Goal: Information Seeking & Learning: Learn about a topic

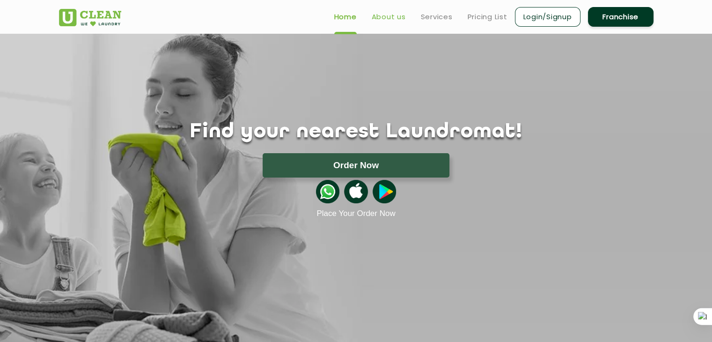
click at [395, 15] on link "About us" at bounding box center [389, 16] width 34 height 11
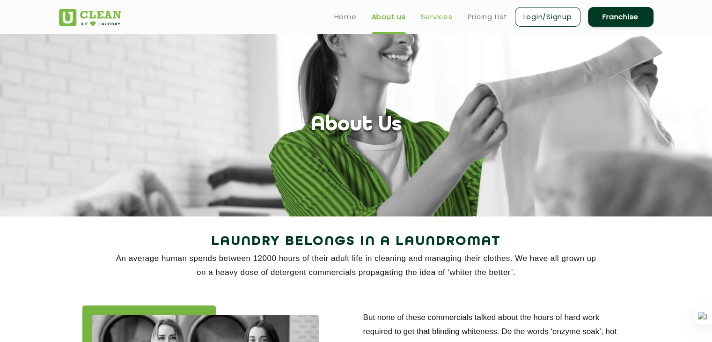
click at [436, 19] on link "Services" at bounding box center [437, 16] width 32 height 11
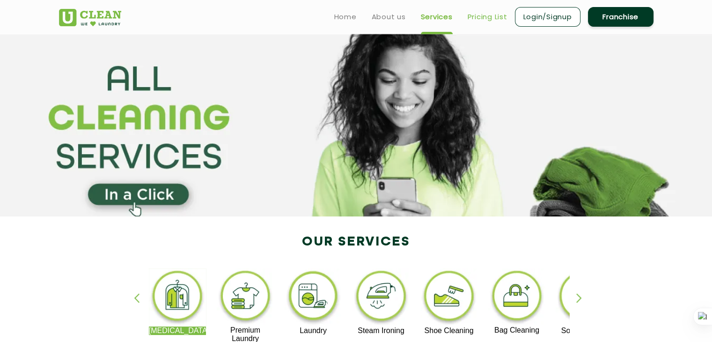
click at [476, 17] on link "Pricing List" at bounding box center [488, 16] width 40 height 11
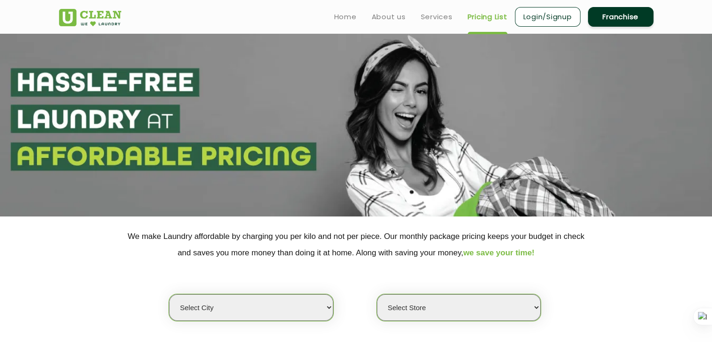
select select "0"
click at [476, 17] on link "Pricing List" at bounding box center [488, 16] width 40 height 11
click at [351, 14] on link "Home" at bounding box center [345, 16] width 22 height 11
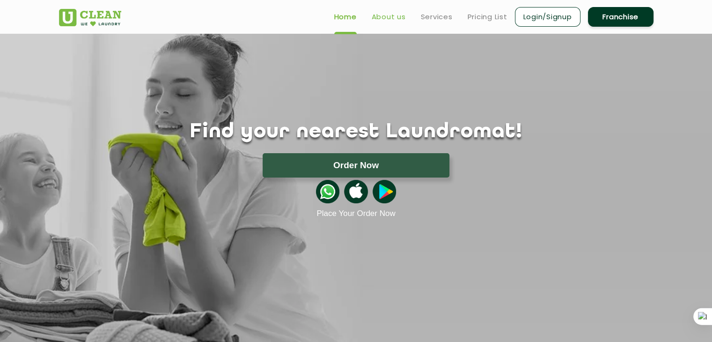
click at [385, 20] on link "About us" at bounding box center [389, 16] width 34 height 11
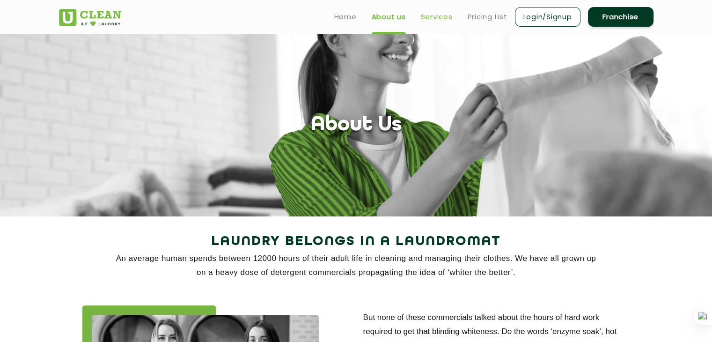
click at [436, 19] on link "Services" at bounding box center [437, 16] width 32 height 11
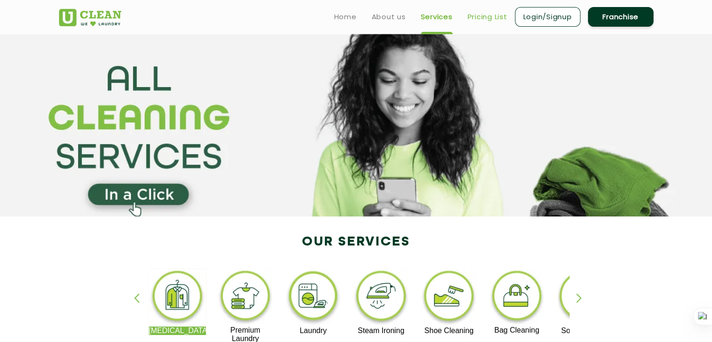
click at [474, 14] on link "Pricing List" at bounding box center [488, 16] width 40 height 11
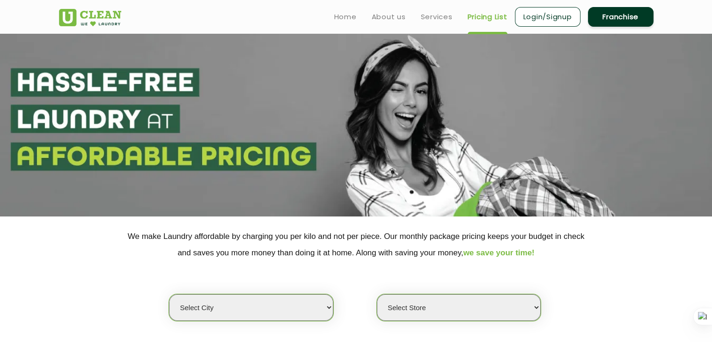
select select "0"
